Goal: Information Seeking & Learning: Find specific fact

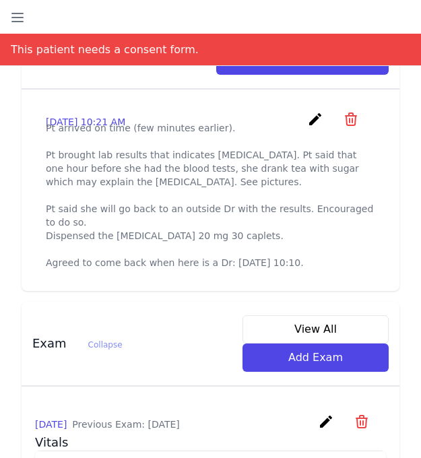
scroll to position [566, 0]
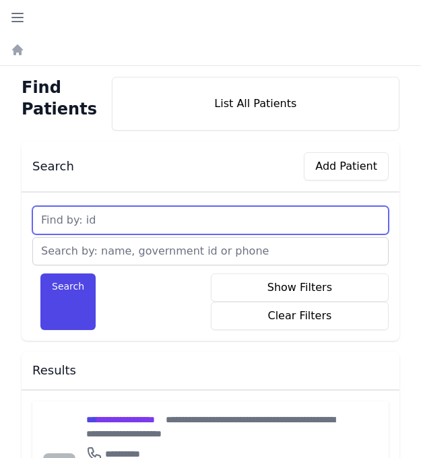
click at [123, 213] on input "text" at bounding box center [210, 220] width 356 height 28
type input "688"
click at [40, 273] on button "Search" at bounding box center [67, 301] width 55 height 57
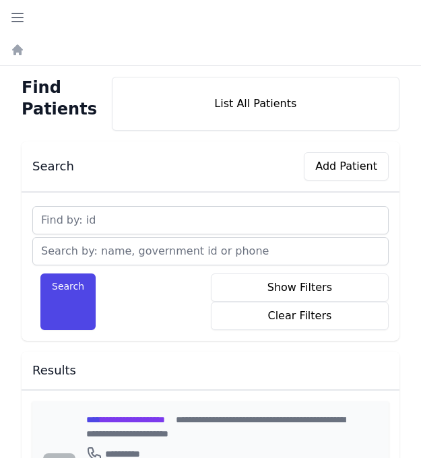
click at [117, 418] on span "**********" at bounding box center [125, 419] width 79 height 9
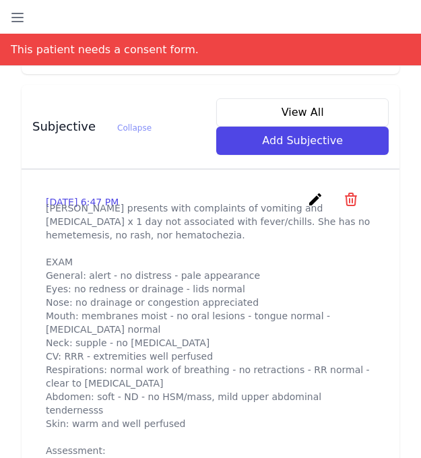
scroll to position [539, 0]
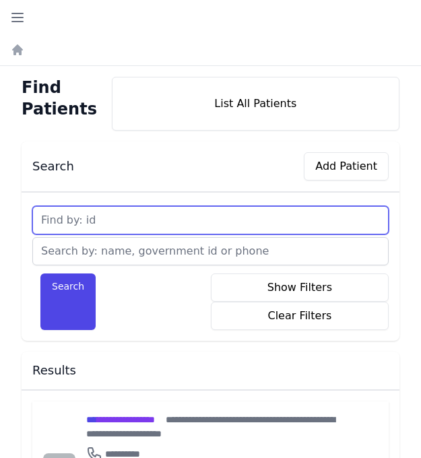
click at [112, 222] on input "text" at bounding box center [210, 220] width 356 height 28
type input "687"
click at [40, 273] on button "Search" at bounding box center [67, 301] width 55 height 57
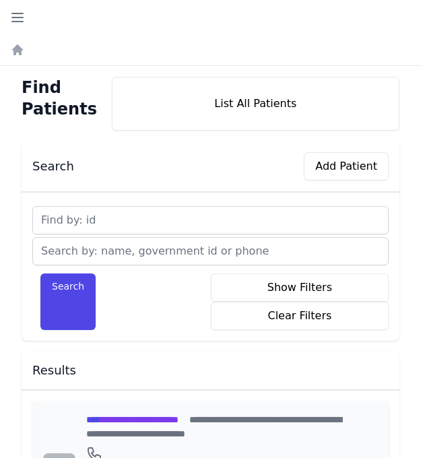
click at [126, 419] on span "**********" at bounding box center [132, 419] width 92 height 9
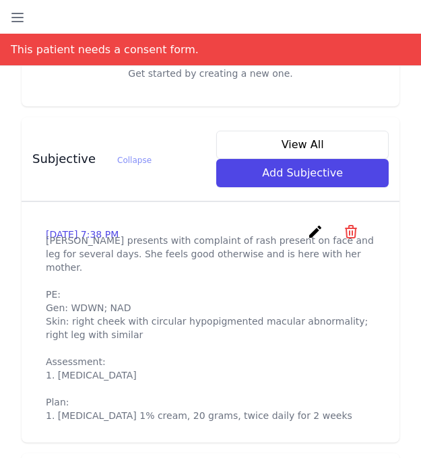
scroll to position [485, 0]
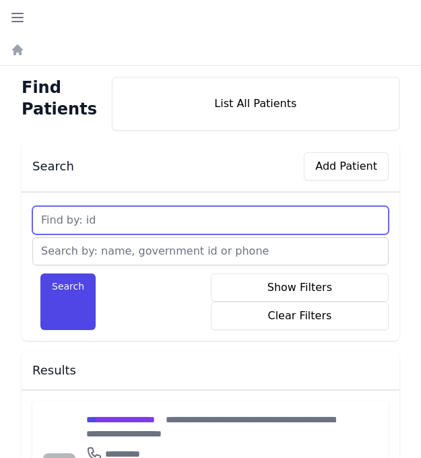
click at [117, 215] on input "text" at bounding box center [210, 220] width 356 height 28
type input "688"
click at [40, 273] on button "Search" at bounding box center [67, 301] width 55 height 57
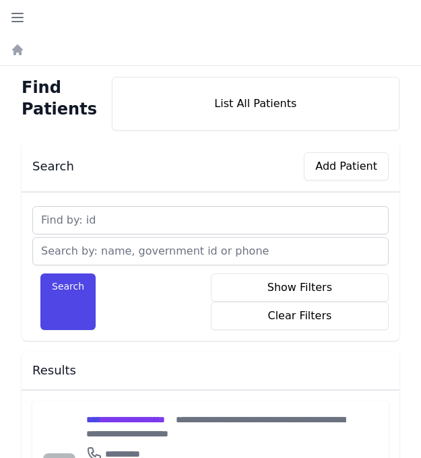
click at [8, 405] on div "Find Patients List All Patients Search Add Patient Search Show Filters Clear Fi…" at bounding box center [210, 312] width 421 height 493
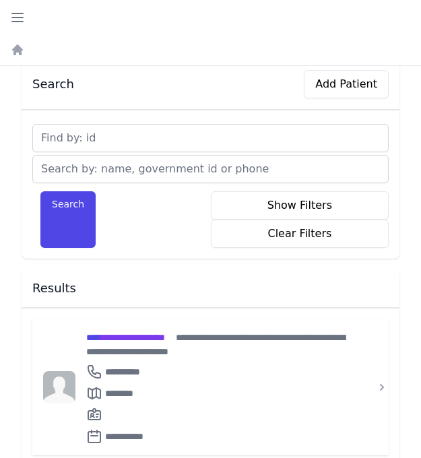
scroll to position [86, 0]
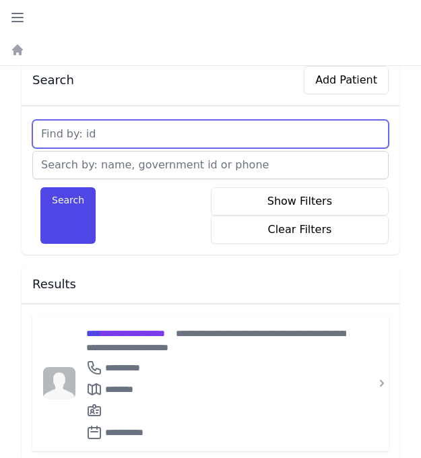
click at [91, 138] on input "text" at bounding box center [210, 134] width 356 height 28
type input "686"
click at [40, 187] on button "Search" at bounding box center [67, 215] width 55 height 57
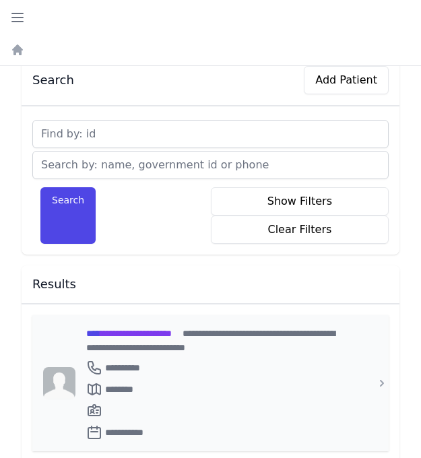
click at [127, 333] on span "**********" at bounding box center [129, 333] width 86 height 9
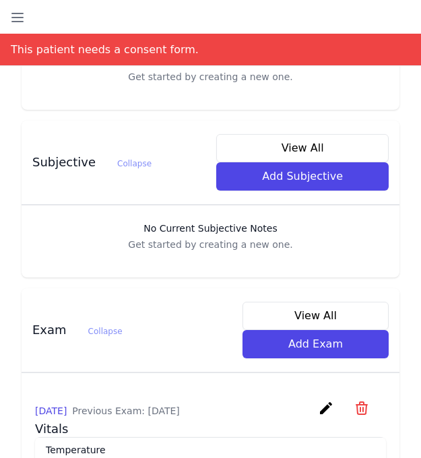
scroll to position [490, 0]
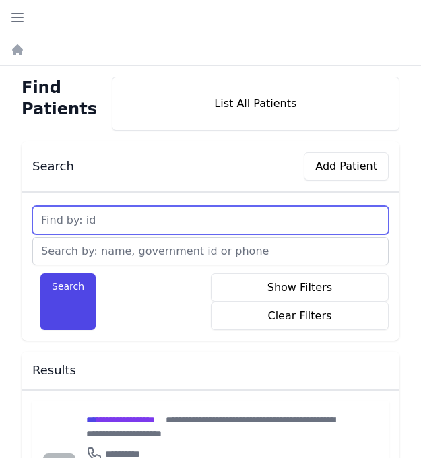
click at [119, 226] on input "text" at bounding box center [210, 220] width 356 height 28
type input "8"
type input "689"
click at [40, 273] on button "Search" at bounding box center [67, 301] width 55 height 57
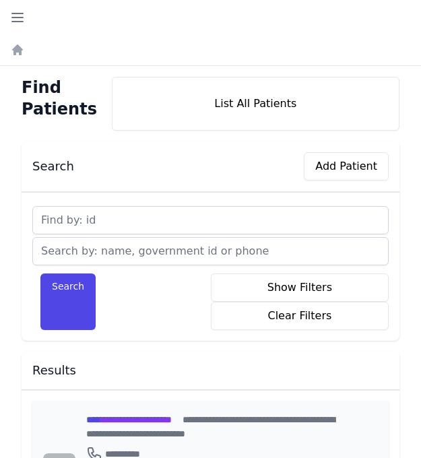
click at [137, 417] on span "**********" at bounding box center [129, 419] width 86 height 9
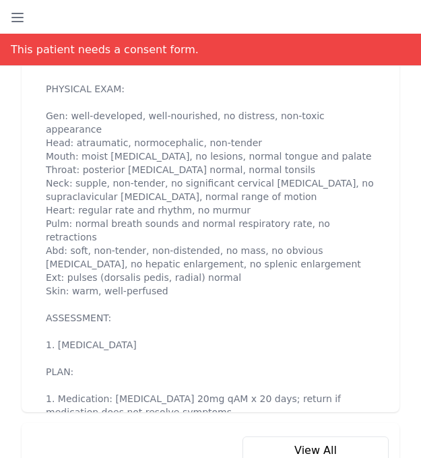
scroll to position [754, 0]
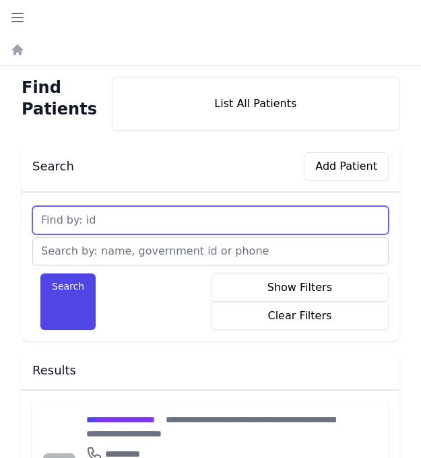
click at [113, 220] on input "text" at bounding box center [210, 220] width 356 height 28
type input "690"
click at [40, 273] on button "Search" at bounding box center [67, 301] width 55 height 57
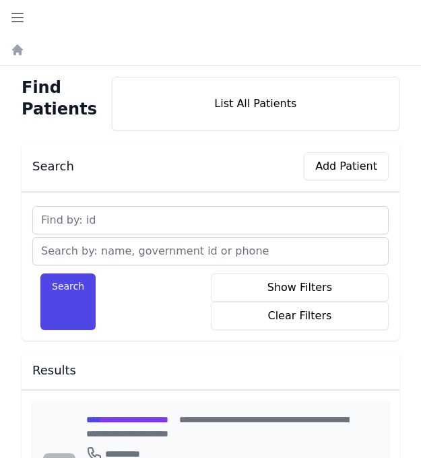
click at [131, 419] on span "**********" at bounding box center [127, 419] width 82 height 9
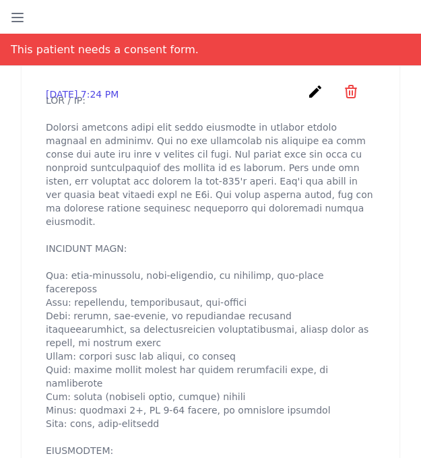
scroll to position [646, 0]
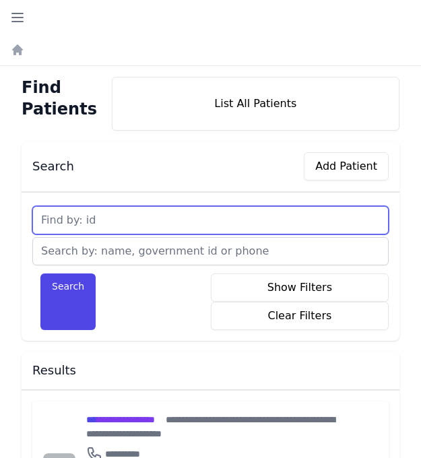
click at [135, 222] on input "text" at bounding box center [210, 220] width 356 height 28
type input "691"
click at [40, 273] on button "Search" at bounding box center [67, 301] width 55 height 57
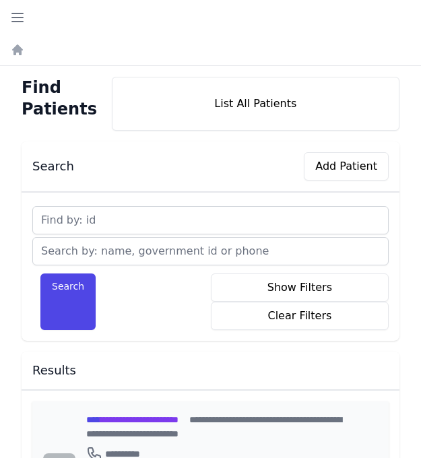
click at [121, 416] on span "**********" at bounding box center [132, 419] width 92 height 9
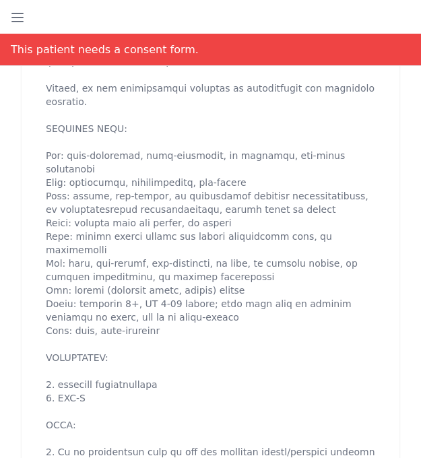
scroll to position [781, 0]
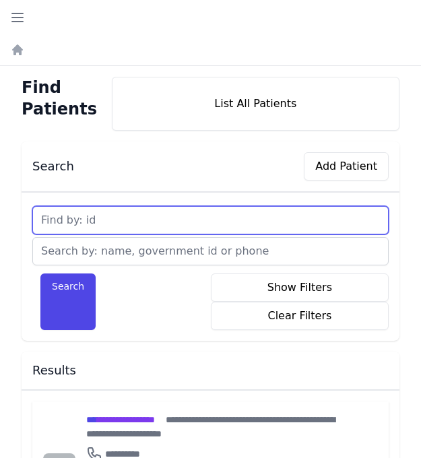
click at [131, 222] on input "text" at bounding box center [210, 220] width 356 height 28
type input "692"
click at [40, 273] on button "Search" at bounding box center [67, 301] width 55 height 57
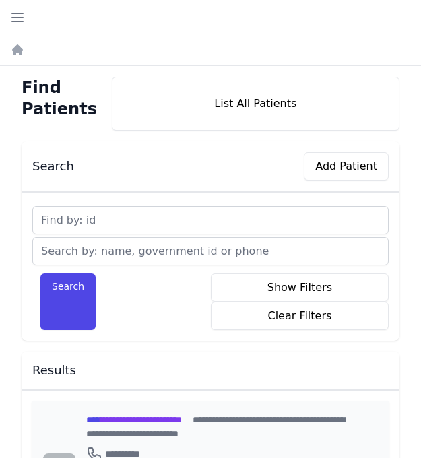
click at [182, 421] on span "**********" at bounding box center [134, 419] width 96 height 9
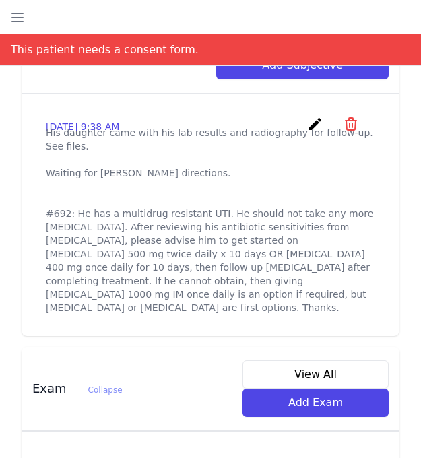
scroll to position [593, 0]
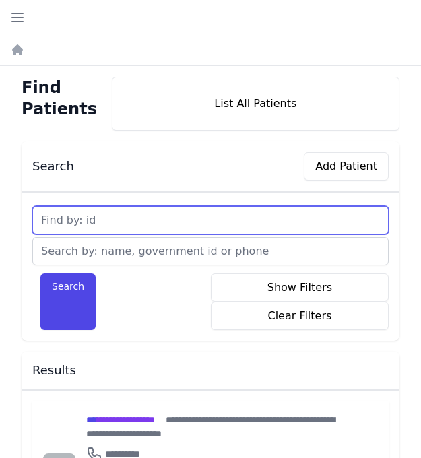
click at [96, 215] on input "text" at bounding box center [210, 220] width 356 height 28
type input "693"
click at [40, 273] on button "Search" at bounding box center [67, 301] width 55 height 57
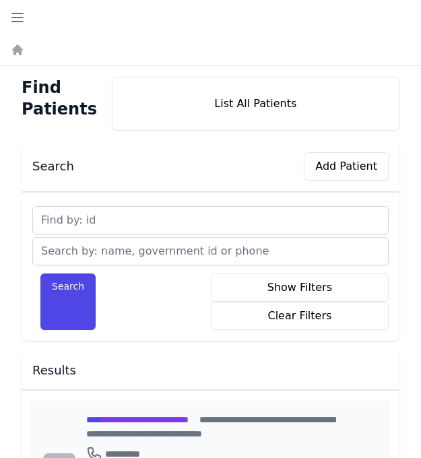
click at [128, 421] on span "**********" at bounding box center [137, 419] width 102 height 9
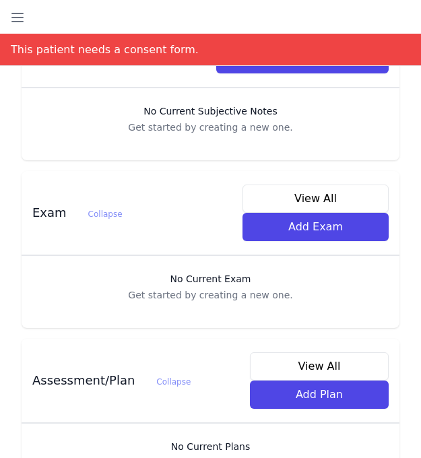
scroll to position [628, 0]
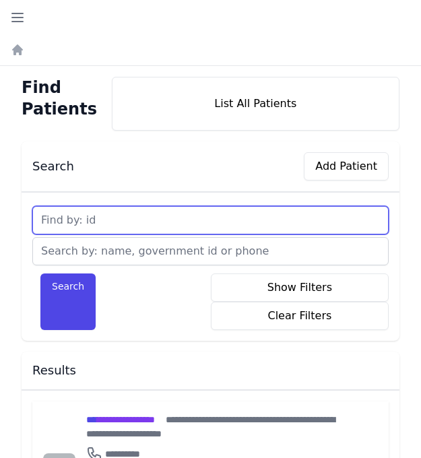
click at [129, 221] on input "text" at bounding box center [210, 220] width 356 height 28
type input "694"
click at [40, 273] on button "Search" at bounding box center [67, 301] width 55 height 57
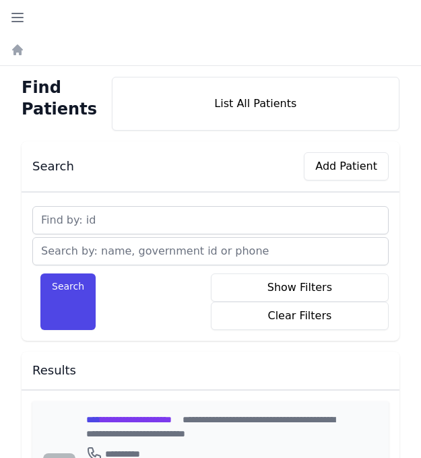
click at [134, 419] on span "**********" at bounding box center [129, 419] width 86 height 9
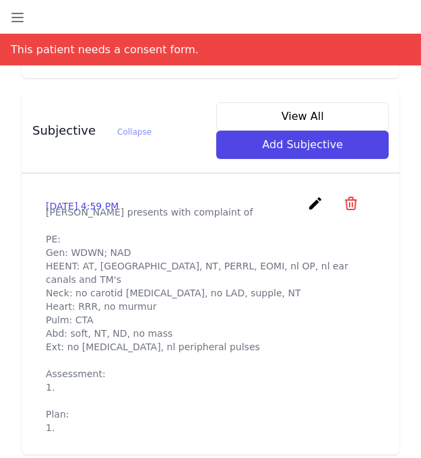
scroll to position [539, 0]
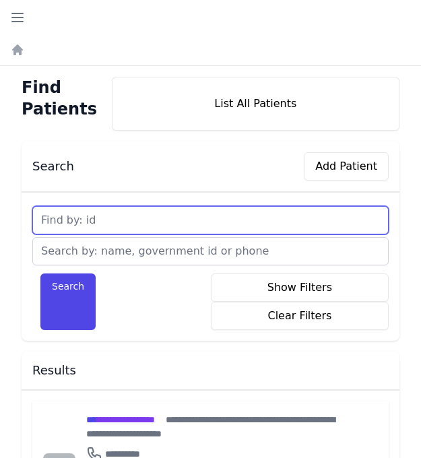
click at [102, 224] on input "text" at bounding box center [210, 220] width 356 height 28
type input "695"
click at [40, 273] on button "Search" at bounding box center [67, 301] width 55 height 57
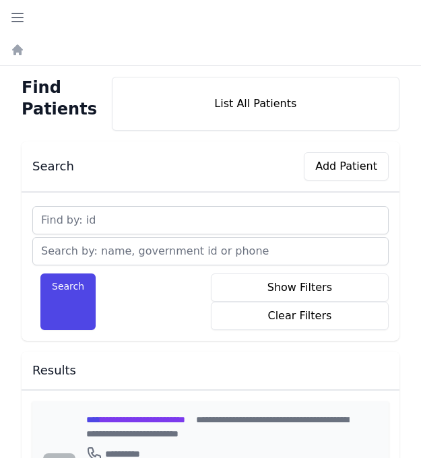
click at [157, 420] on span "**********" at bounding box center [135, 419] width 99 height 9
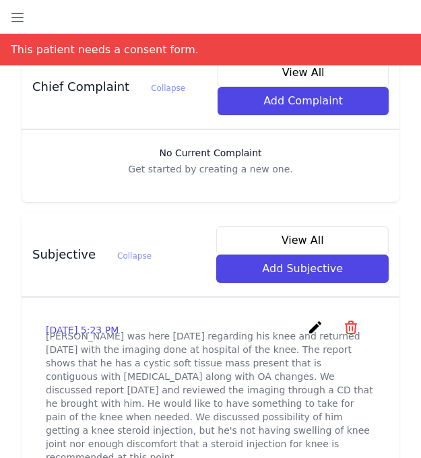
scroll to position [431, 0]
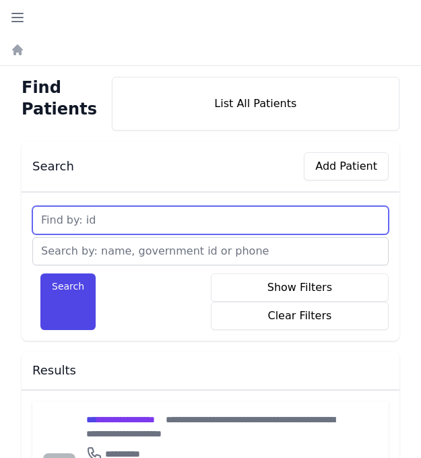
click at [107, 218] on input "text" at bounding box center [210, 220] width 356 height 28
type input "696"
click at [40, 273] on button "Search" at bounding box center [67, 301] width 55 height 57
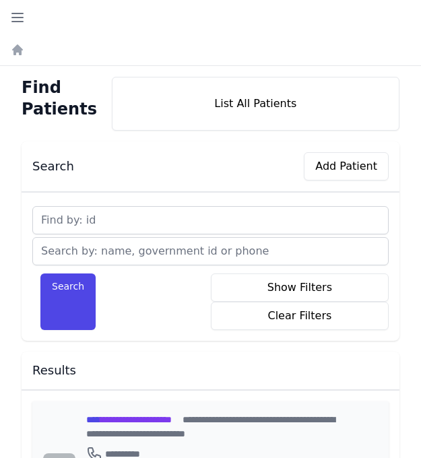
click at [172, 420] on span "**********" at bounding box center [129, 419] width 86 height 9
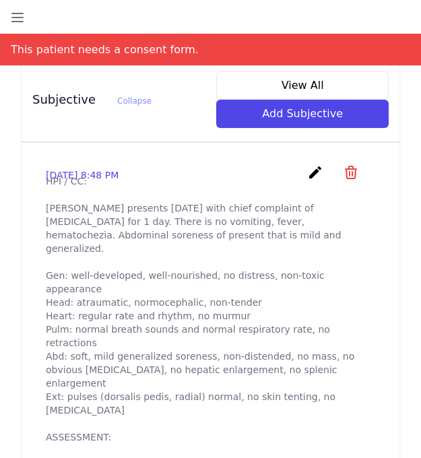
scroll to position [512, 0]
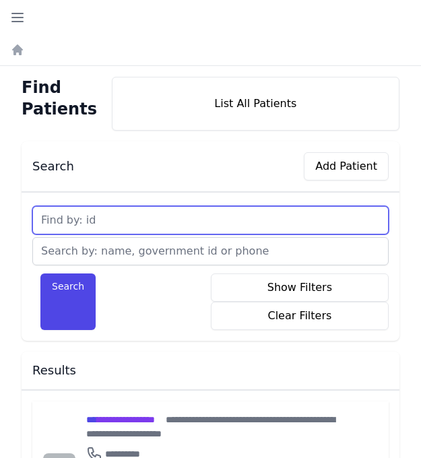
click at [119, 223] on input "text" at bounding box center [210, 220] width 356 height 28
type input "697"
click at [40, 273] on button "Search" at bounding box center [67, 301] width 55 height 57
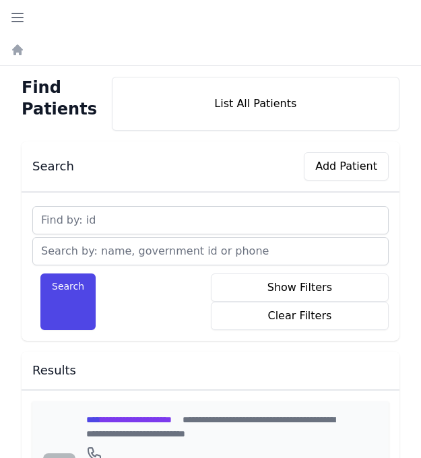
click at [138, 418] on span "**********" at bounding box center [129, 419] width 86 height 9
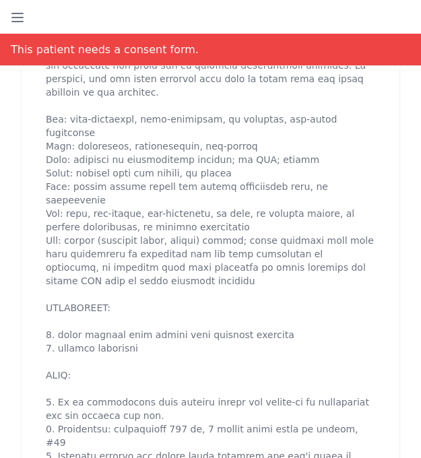
scroll to position [700, 0]
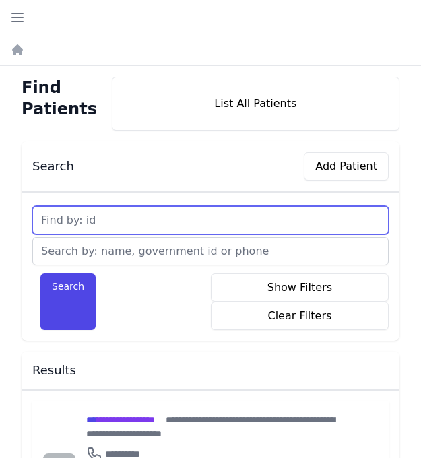
click at [101, 220] on input "text" at bounding box center [210, 220] width 356 height 28
type input "698"
click at [40, 273] on button "Search" at bounding box center [67, 301] width 55 height 57
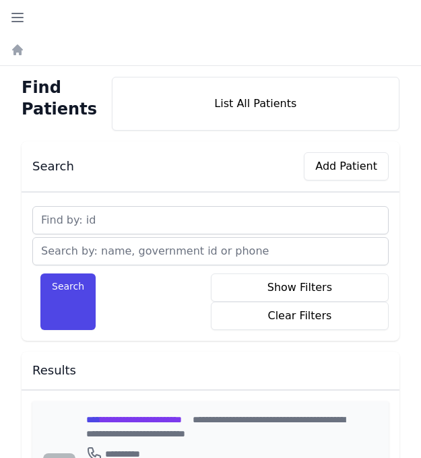
click at [143, 420] on span "**********" at bounding box center [134, 419] width 96 height 9
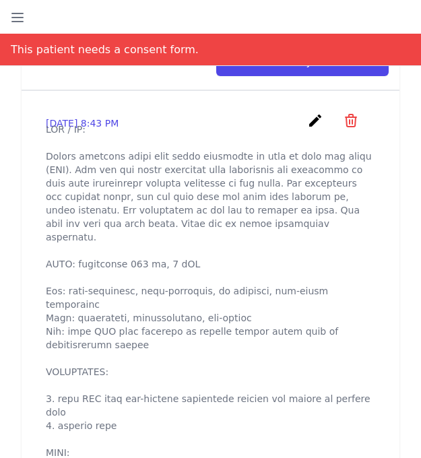
scroll to position [593, 0]
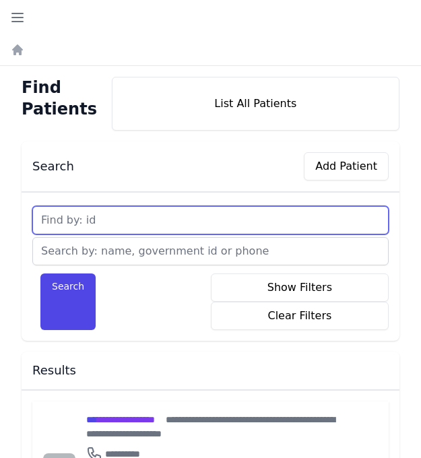
click at [125, 227] on input "text" at bounding box center [210, 220] width 356 height 28
type input "699"
click at [40, 273] on button "Search" at bounding box center [67, 301] width 55 height 57
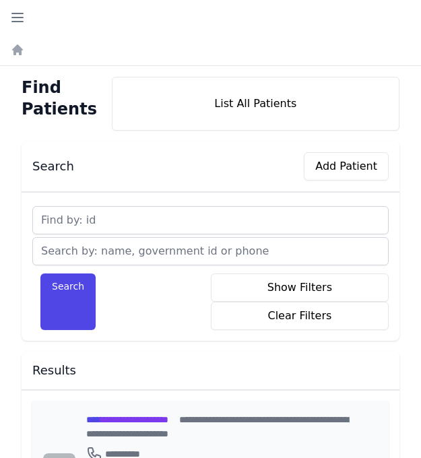
click at [156, 421] on span "**********" at bounding box center [127, 419] width 82 height 9
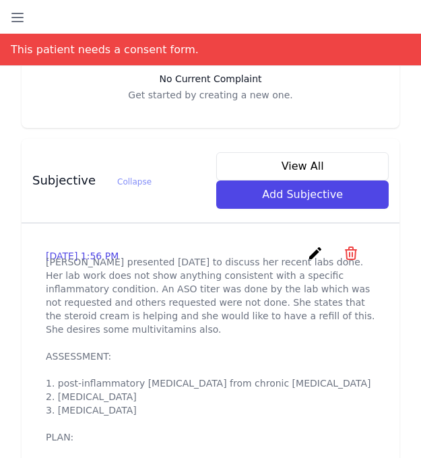
scroll to position [485, 0]
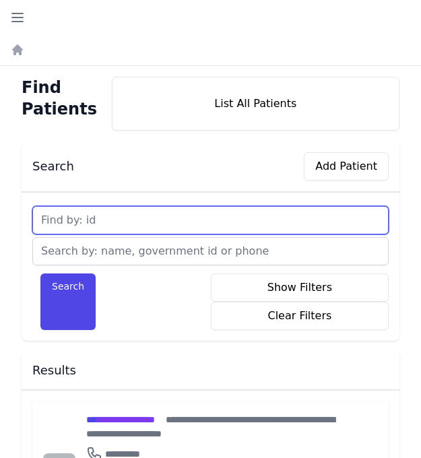
click at [93, 218] on input "text" at bounding box center [210, 220] width 356 height 28
type input "700"
click at [40, 273] on button "Search" at bounding box center [67, 301] width 55 height 57
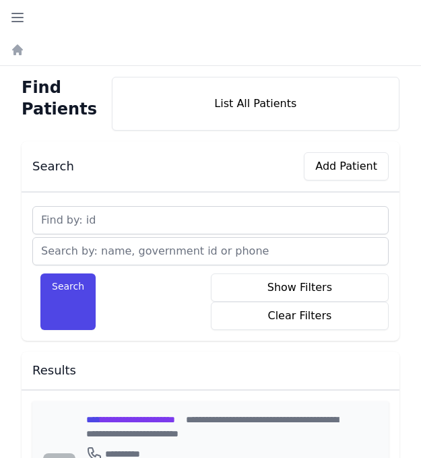
click at [126, 418] on span "**********" at bounding box center [130, 419] width 89 height 9
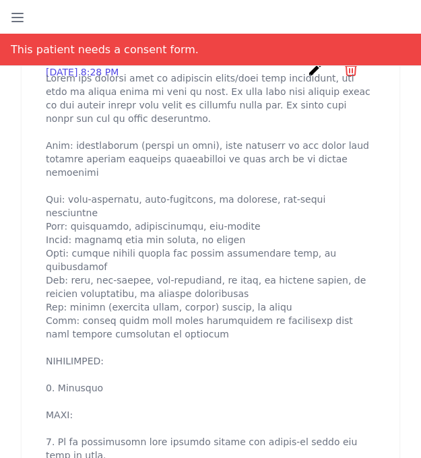
scroll to position [673, 0]
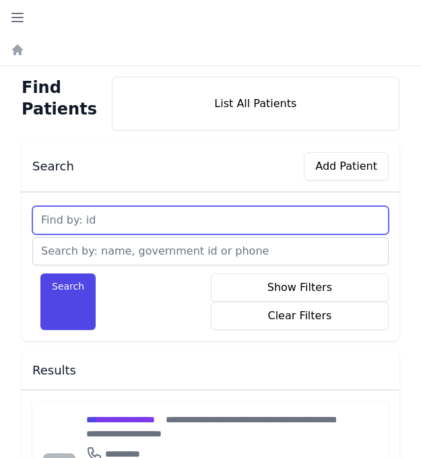
click at [106, 223] on input "text" at bounding box center [210, 220] width 356 height 28
type input "701"
click at [40, 273] on button "Search" at bounding box center [67, 301] width 55 height 57
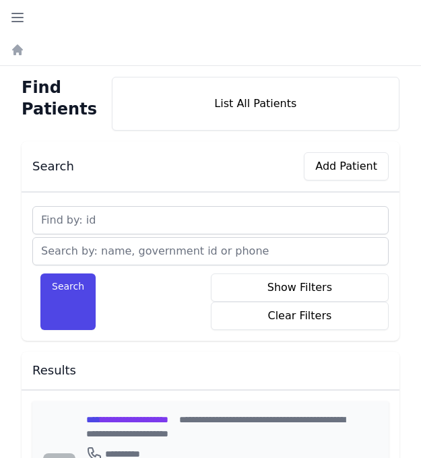
click at [147, 421] on span "**********" at bounding box center [127, 419] width 82 height 9
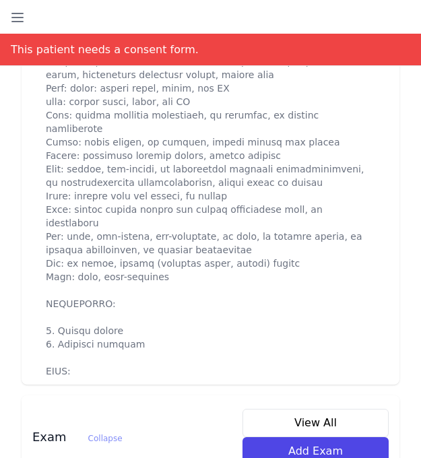
scroll to position [916, 0]
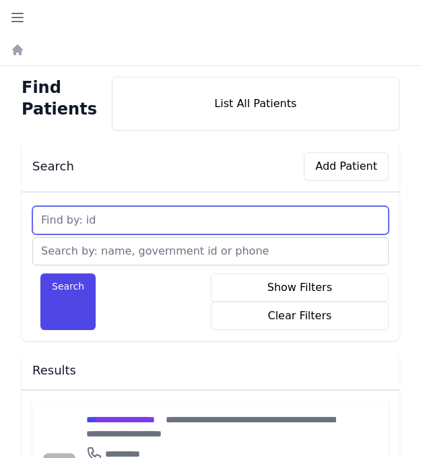
click at [112, 212] on input "text" at bounding box center [210, 220] width 356 height 28
type input "702"
click at [40, 273] on button "Search" at bounding box center [67, 301] width 55 height 57
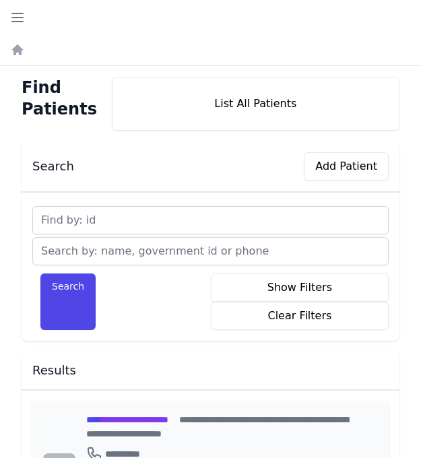
click at [123, 420] on span "**********" at bounding box center [127, 419] width 82 height 9
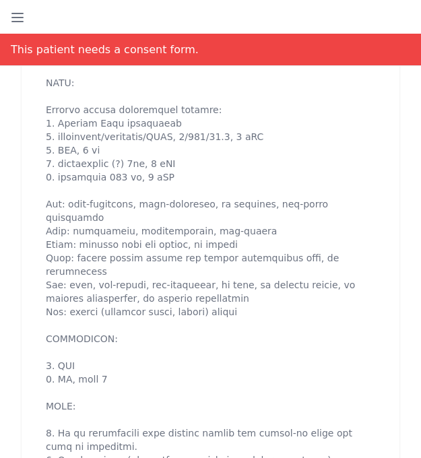
scroll to position [754, 0]
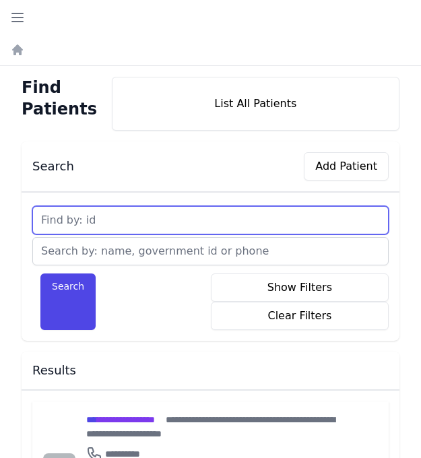
click at [117, 218] on input "text" at bounding box center [210, 220] width 356 height 28
type input "703"
click at [40, 273] on button "Search" at bounding box center [67, 301] width 55 height 57
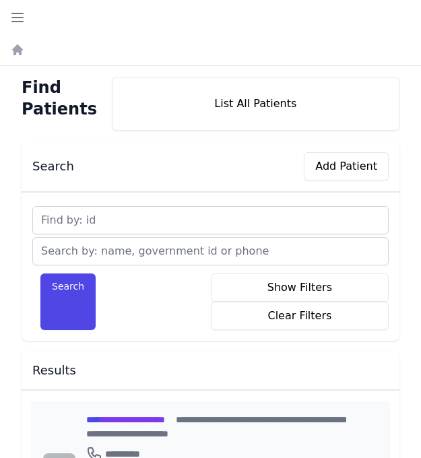
click at [127, 419] on span "**********" at bounding box center [125, 419] width 79 height 9
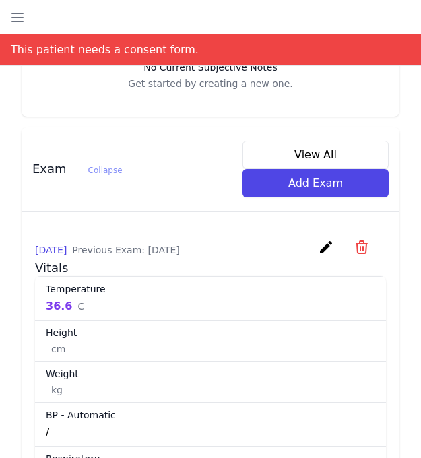
scroll to position [646, 0]
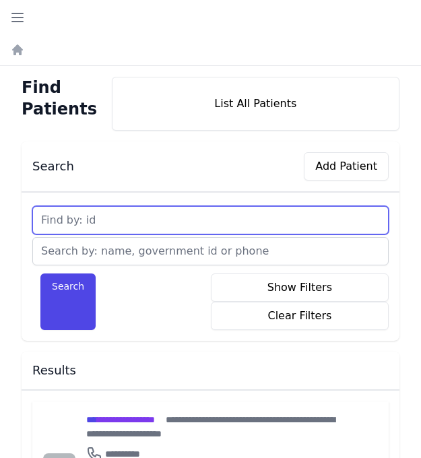
click at [70, 222] on input "text" at bounding box center [210, 220] width 356 height 28
type input "704"
click at [40, 273] on button "Search" at bounding box center [67, 301] width 55 height 57
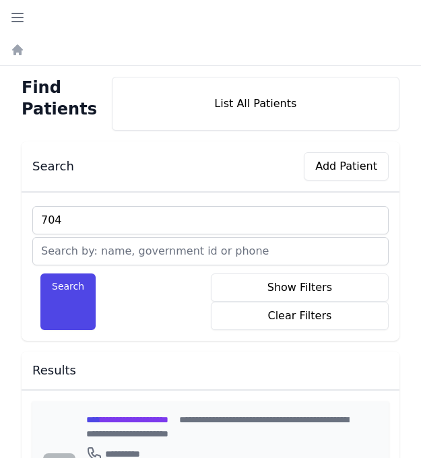
type input "704"
click at [145, 422] on span "**********" at bounding box center [127, 419] width 82 height 9
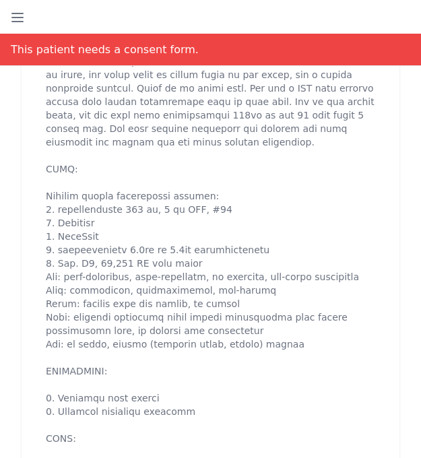
scroll to position [700, 0]
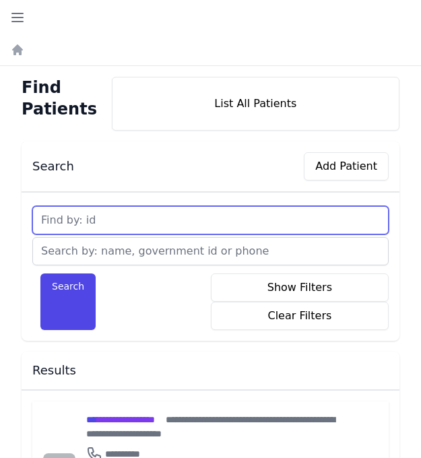
click at [111, 224] on input "text" at bounding box center [210, 220] width 356 height 28
type input "705"
click at [40, 273] on button "Search" at bounding box center [67, 301] width 55 height 57
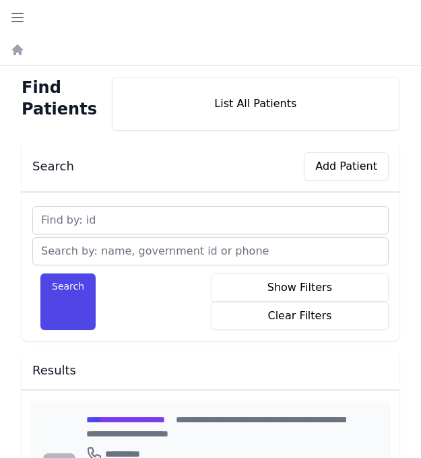
click at [129, 418] on span "**********" at bounding box center [125, 419] width 79 height 9
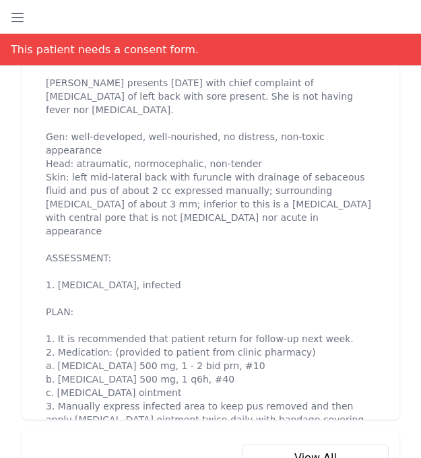
scroll to position [673, 0]
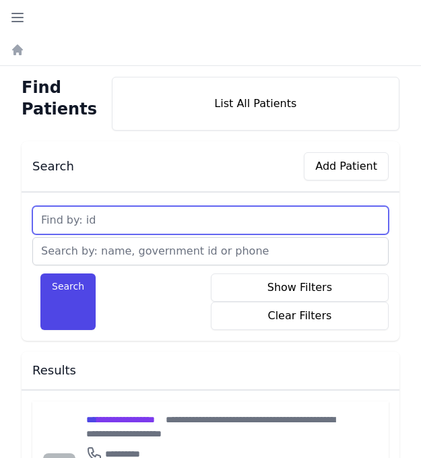
click at [118, 216] on input "text" at bounding box center [210, 220] width 356 height 28
type input "706"
click at [40, 273] on button "Search" at bounding box center [67, 301] width 55 height 57
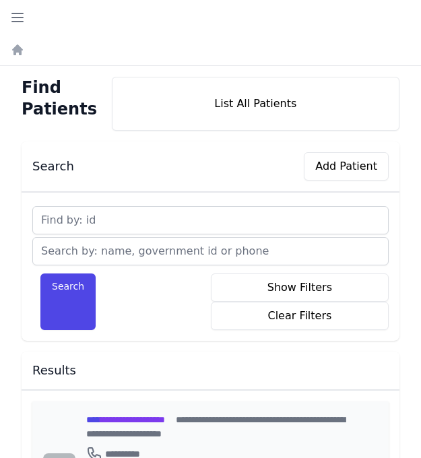
click at [114, 418] on span "**********" at bounding box center [125, 419] width 79 height 9
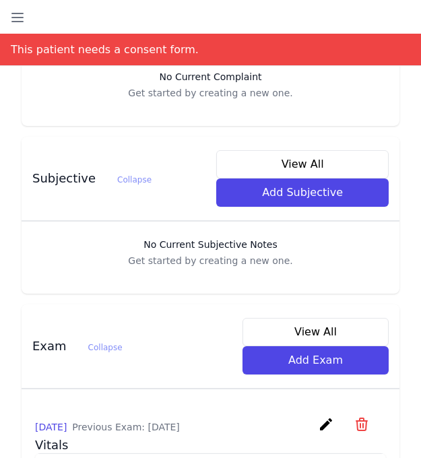
scroll to position [485, 0]
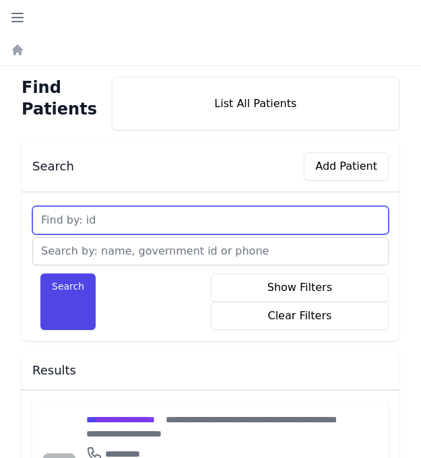
click at [93, 219] on input "text" at bounding box center [210, 220] width 356 height 28
type input "707"
click at [40, 273] on button "Search" at bounding box center [67, 301] width 55 height 57
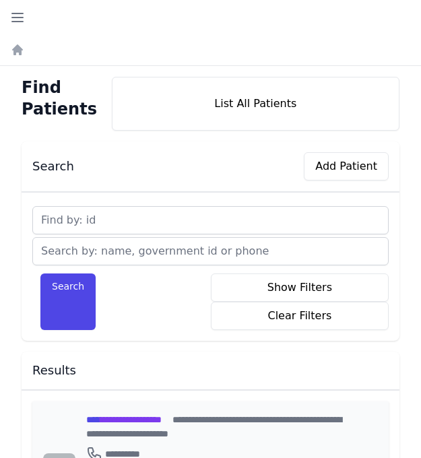
click at [116, 417] on span "**********" at bounding box center [123, 419] width 75 height 9
